Goal: Transaction & Acquisition: Purchase product/service

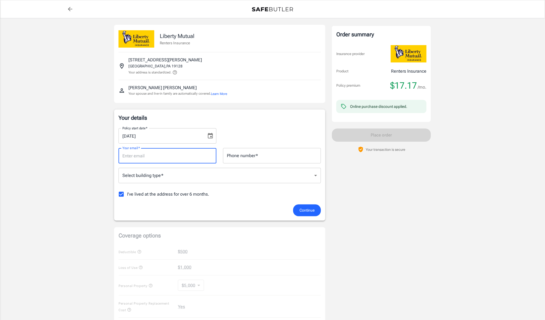
click at [197, 152] on input "Your email   *" at bounding box center [167, 155] width 98 height 15
type input "[EMAIL_ADDRESS][DOMAIN_NAME]"
type input "6784630538"
click at [185, 177] on body "Policy premium $ 17.17 /mo Liberty Mutual Renters Insurance [STREET_ADDRESS][PE…" at bounding box center [272, 260] width 545 height 520
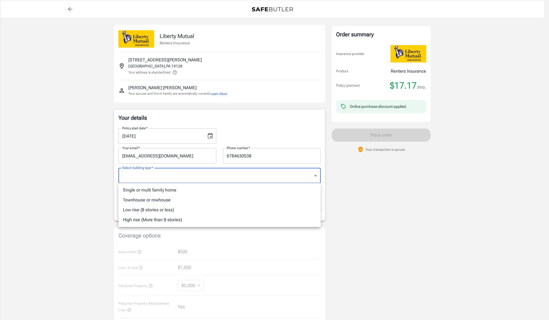
click at [179, 191] on li "Single or multi family home" at bounding box center [219, 190] width 202 height 10
type input "singlefamily"
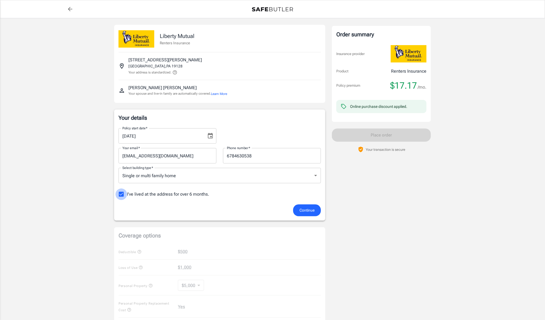
click at [126, 191] on input "I've lived at the address for over 6 months." at bounding box center [121, 194] width 12 height 12
checkbox input "false"
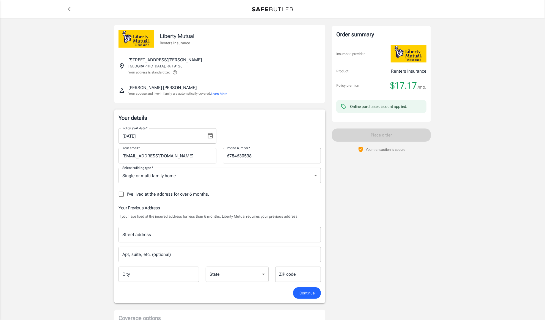
click at [184, 236] on input "Street address" at bounding box center [219, 234] width 197 height 10
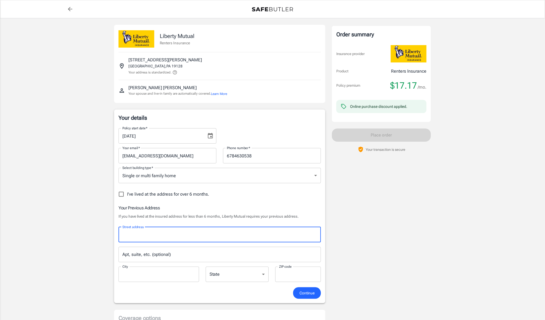
type input "[STREET_ADDRESS][US_STATE]"
type input "Willington"
type input "06279"
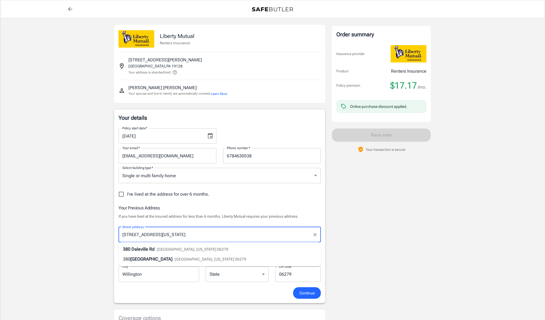
click at [203, 251] on div "[STREET_ADDRESS][US_STATE]" at bounding box center [175, 249] width 105 height 7
type input "[STREET_ADDRESS]"
select select "CT"
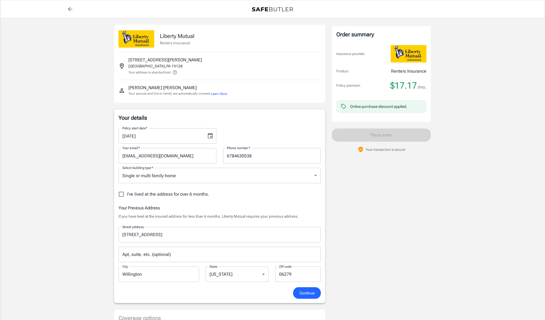
click at [198, 252] on input "Apt, suite, etc. (optional)" at bounding box center [219, 253] width 202 height 15
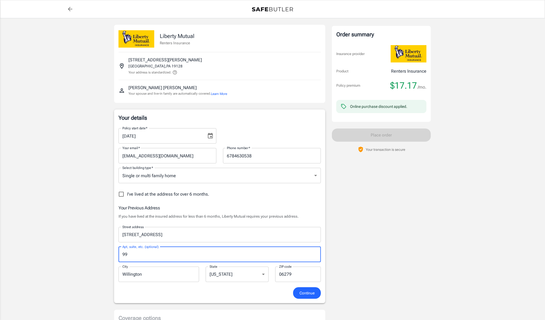
type input "99"
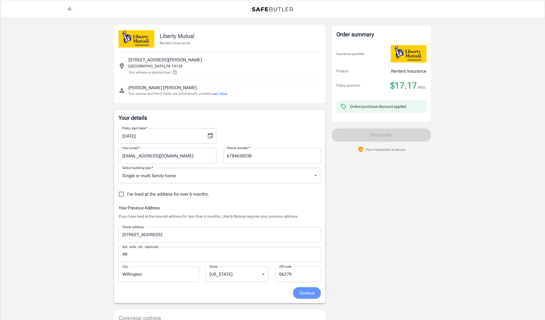
click at [313, 290] on span "Continue" at bounding box center [306, 292] width 15 height 7
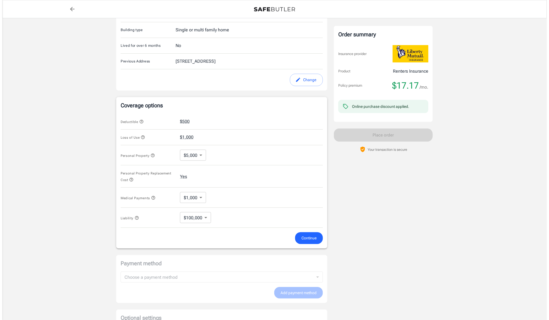
scroll to position [163, 0]
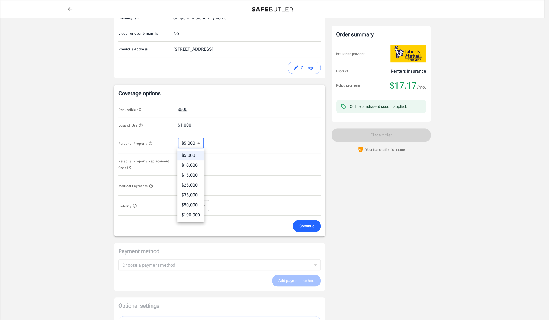
click at [199, 143] on body "Policy premium $ 17.17 /mo Liberty Mutual Renters Insurance [STREET_ADDRESS][PE…" at bounding box center [274, 107] width 549 height 540
click at [191, 184] on li "$25,000" at bounding box center [190, 185] width 27 height 10
type input "25000"
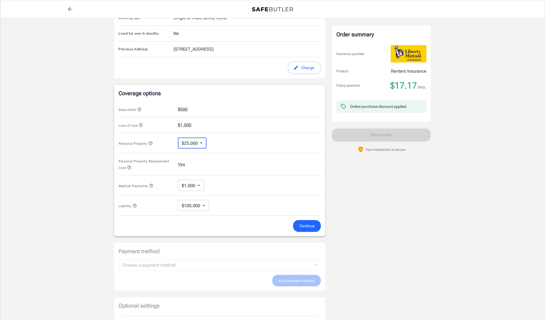
click at [305, 223] on span "Continue" at bounding box center [306, 225] width 15 height 7
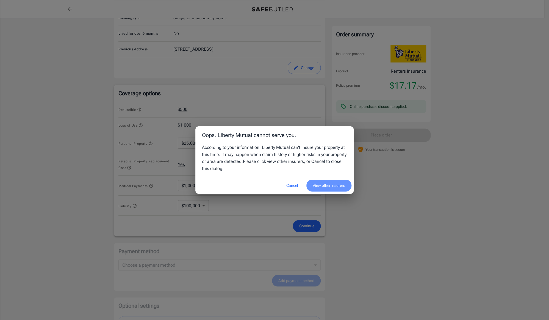
click at [324, 186] on button "View other insurers" at bounding box center [328, 185] width 45 height 12
